Goal: Navigation & Orientation: Find specific page/section

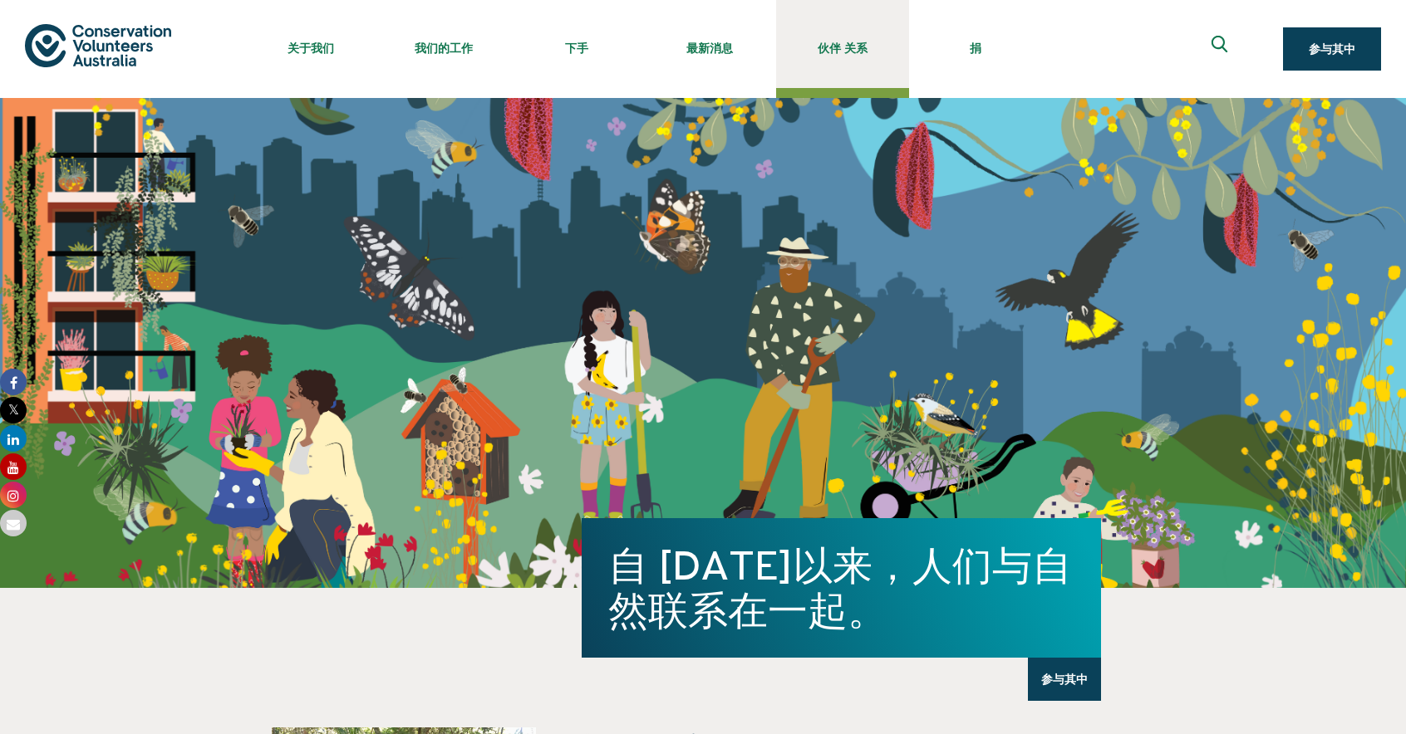
click at [813, 36] on link "伙伴 关系" at bounding box center [842, 44] width 133 height 88
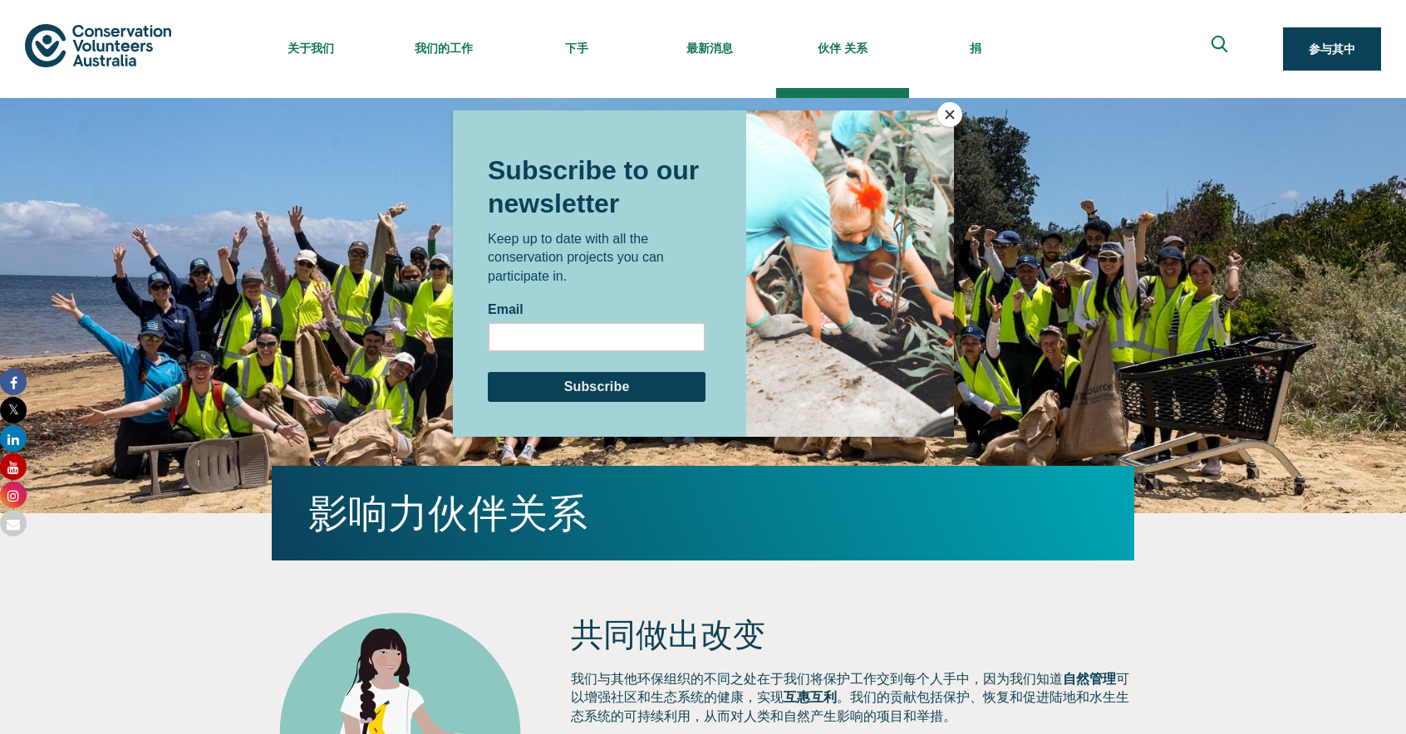
click at [959, 110] on button "关闭" at bounding box center [949, 114] width 25 height 25
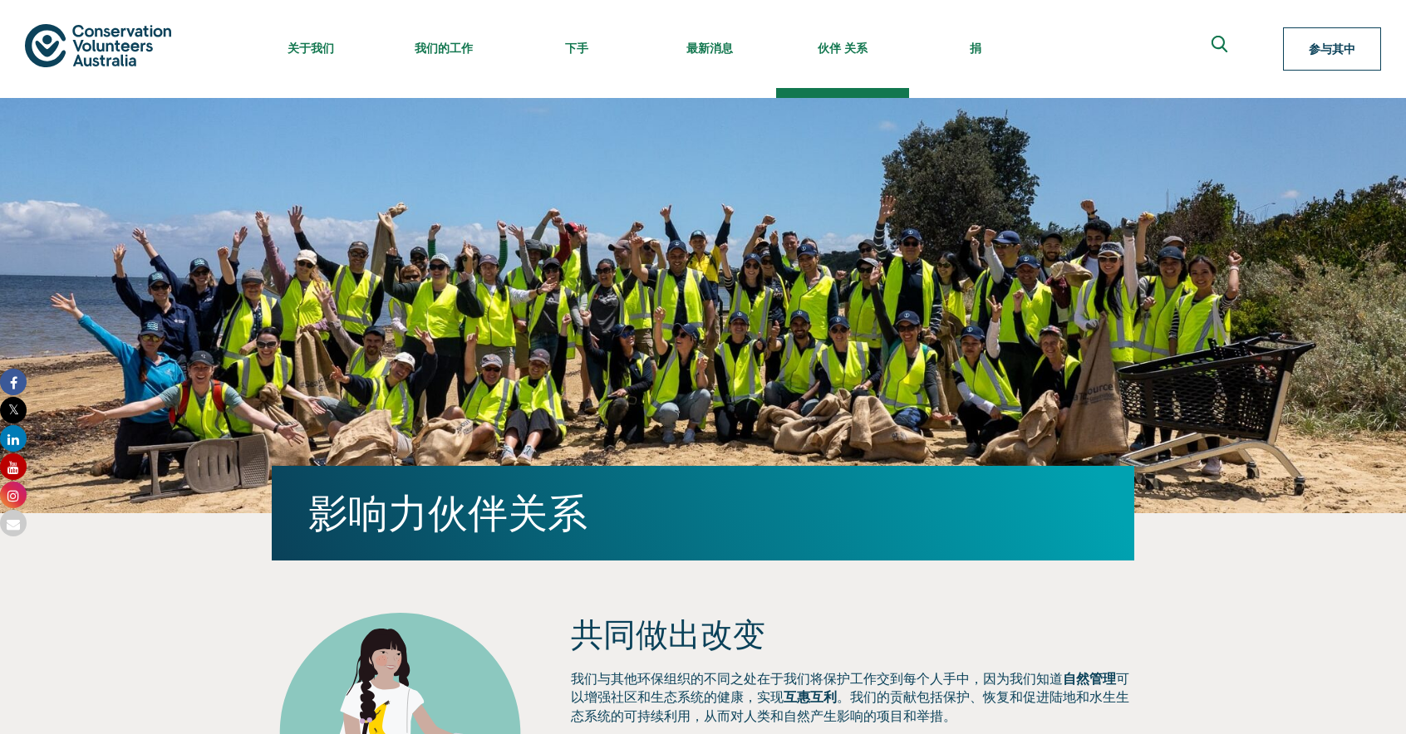
click at [1307, 66] on link "参与其中" at bounding box center [1332, 48] width 98 height 43
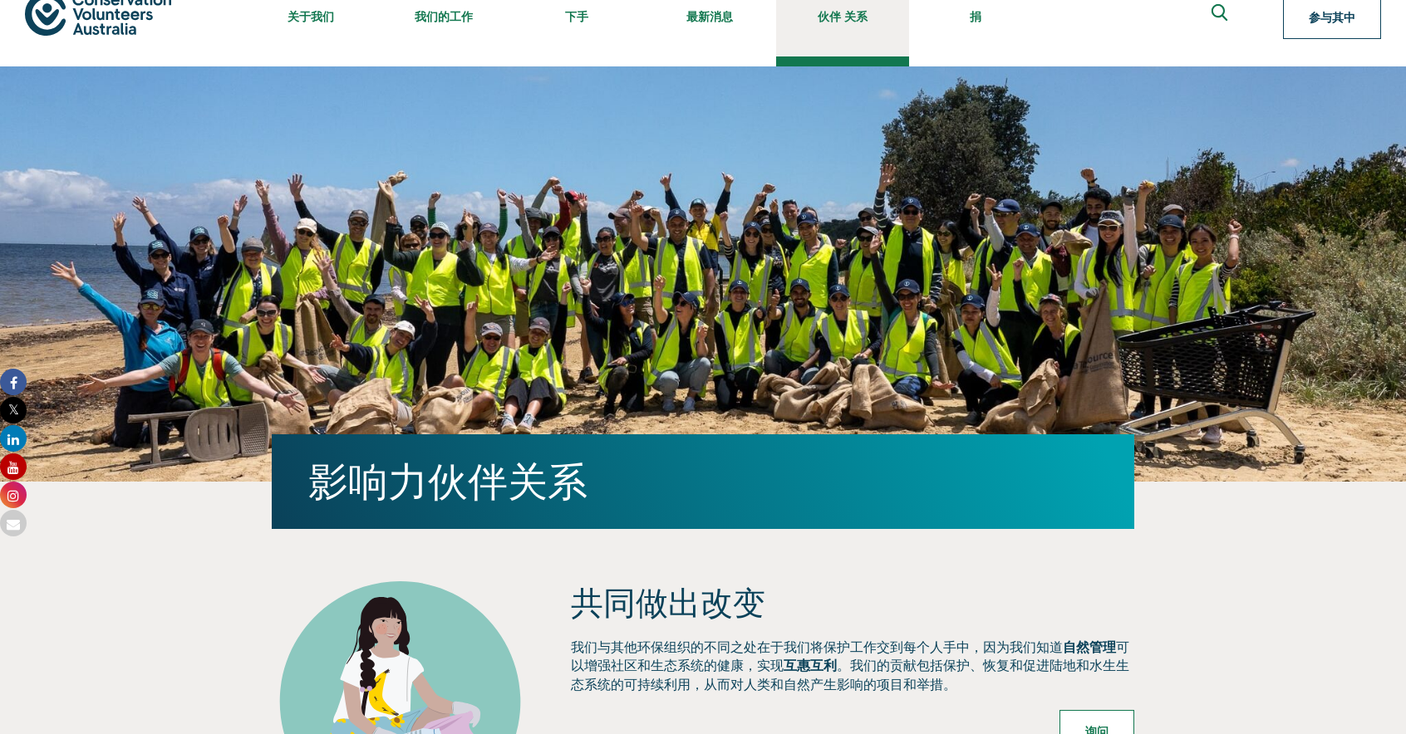
scroll to position [28, 0]
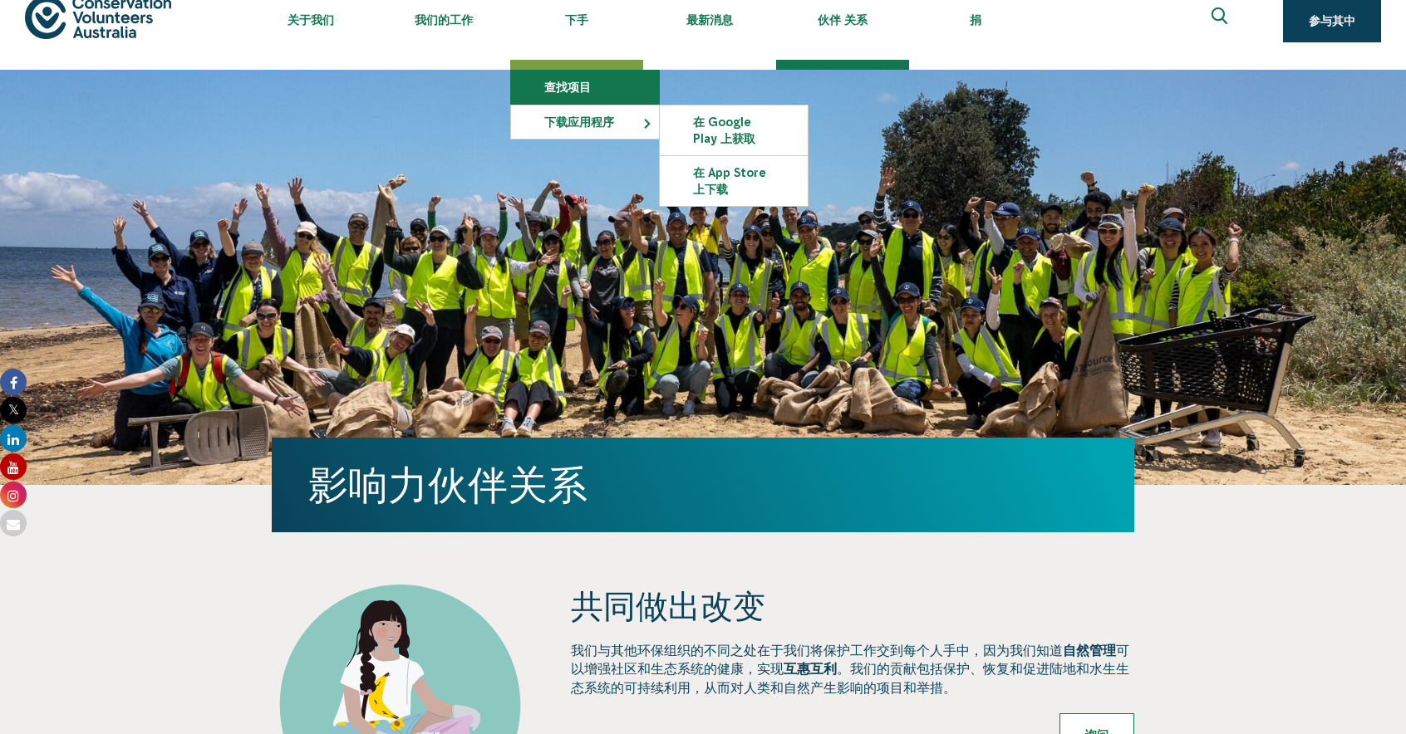
click at [587, 94] on link "查找项目" at bounding box center [585, 87] width 148 height 33
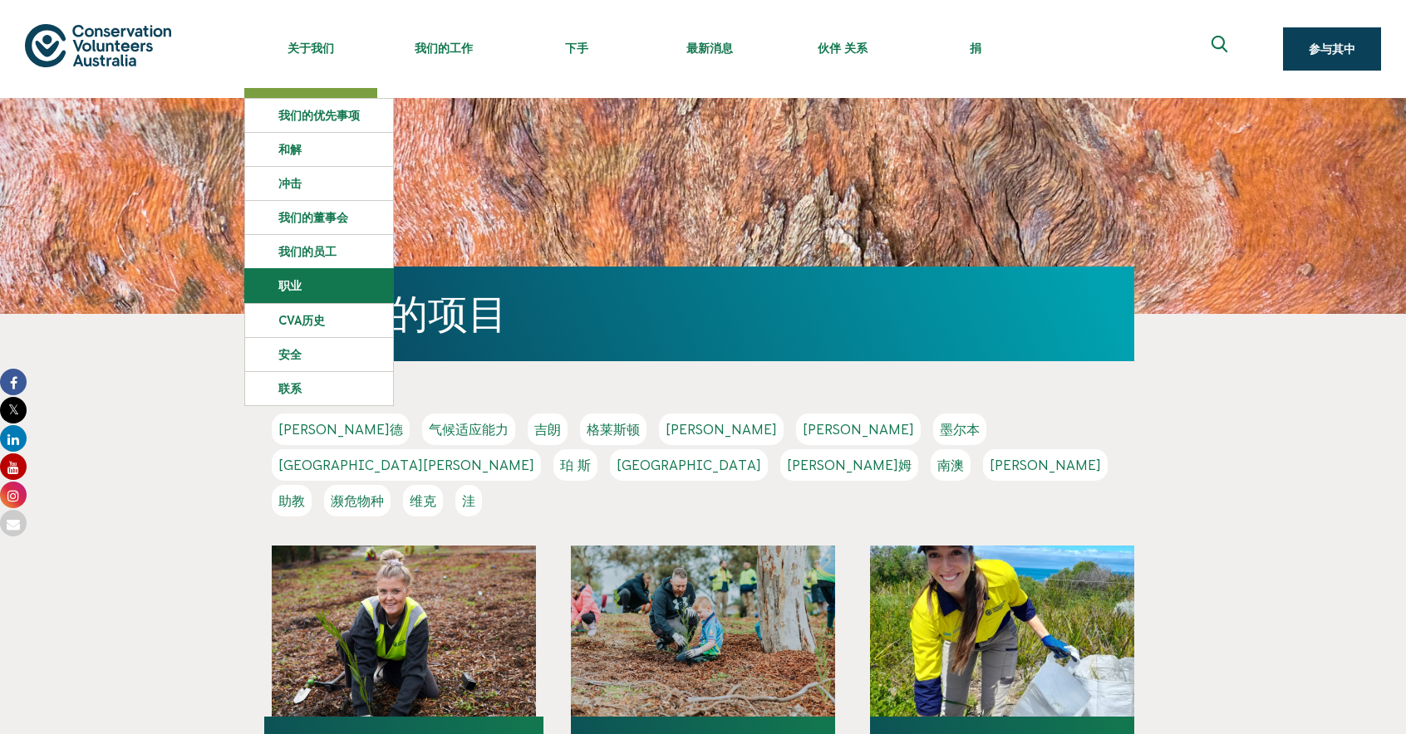
click at [322, 287] on link "职业" at bounding box center [319, 285] width 148 height 33
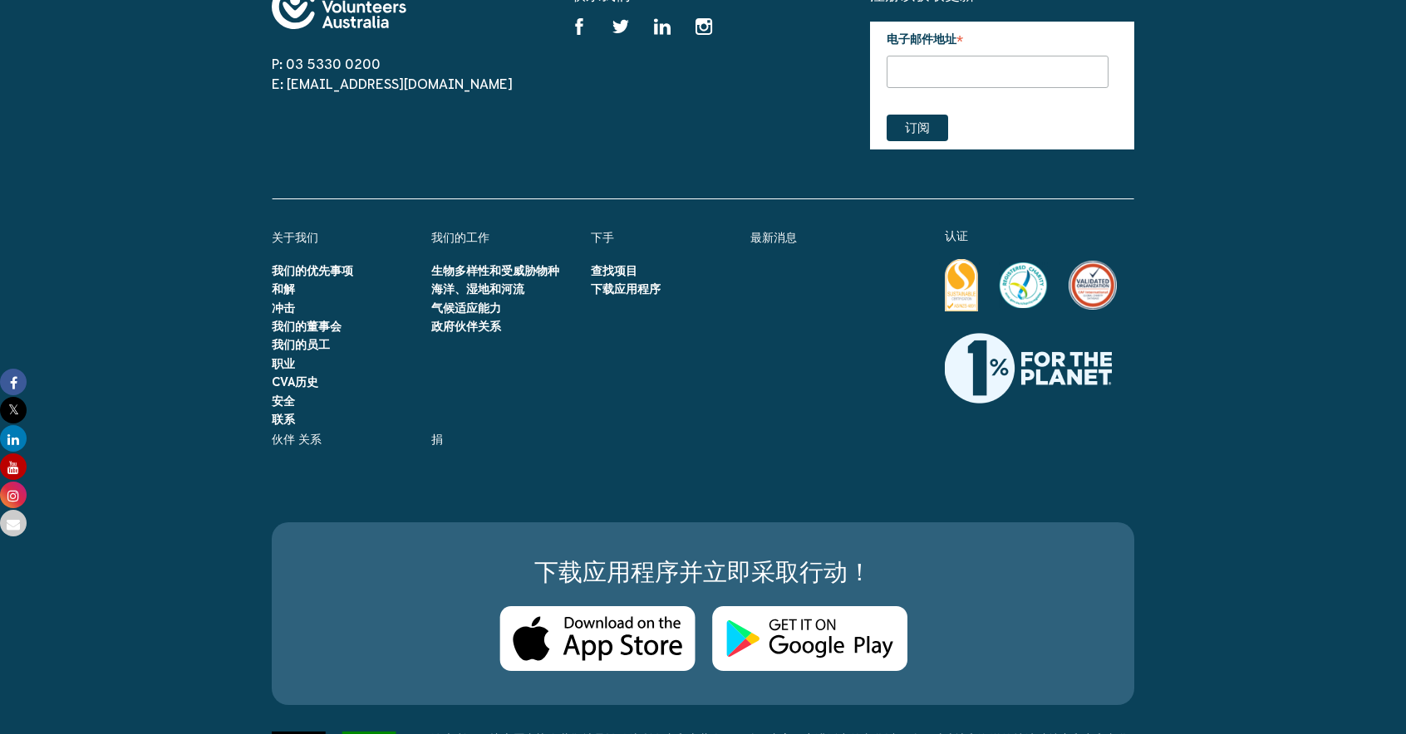
scroll to position [2581, 0]
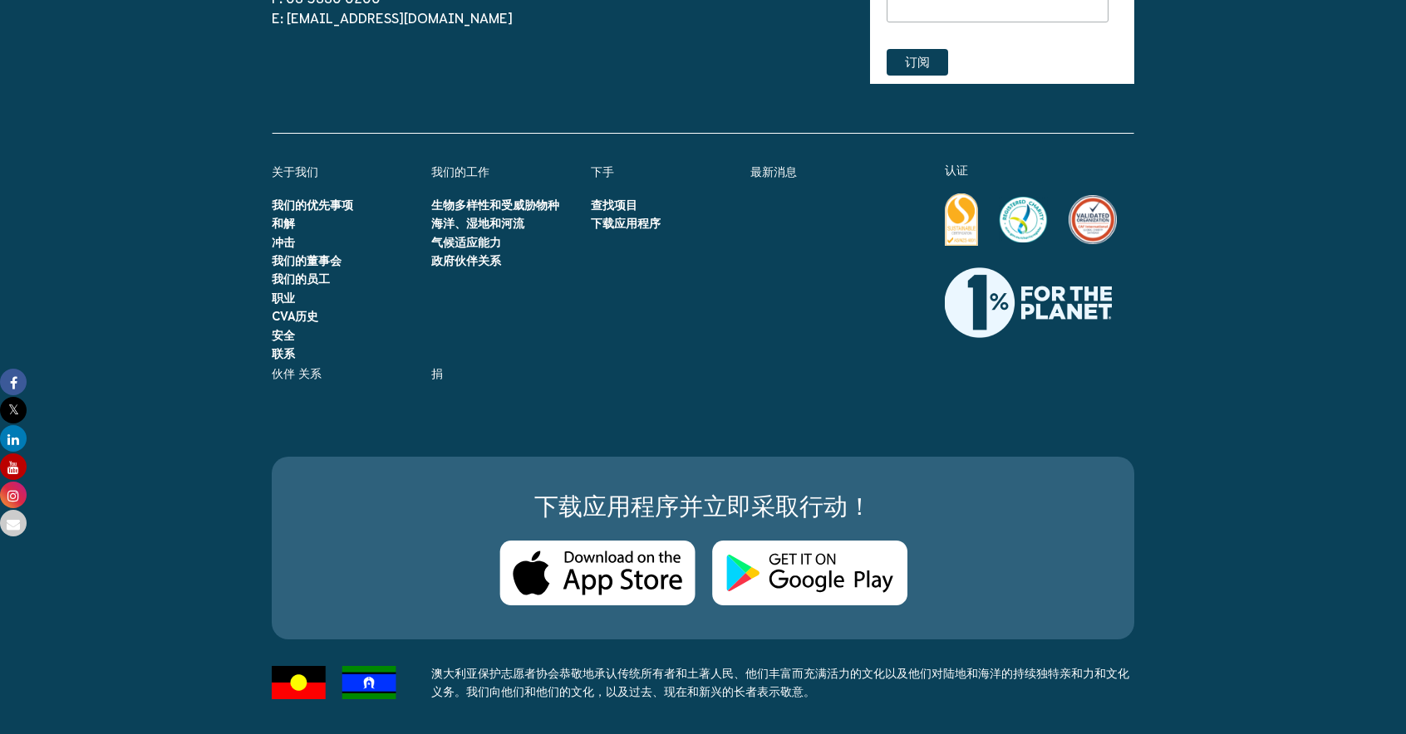
click at [525, 597] on img at bounding box center [597, 574] width 196 height 66
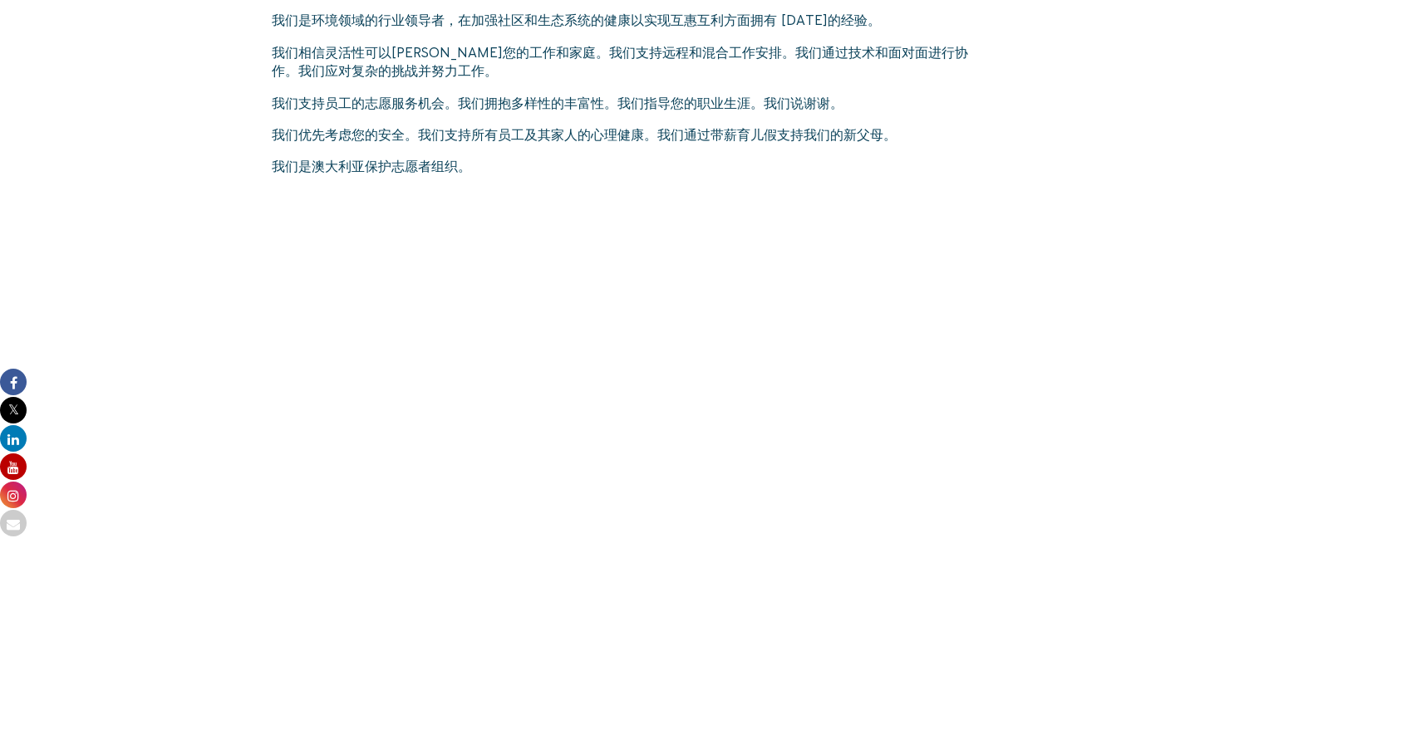
scroll to position [206, 0]
